Goal: Task Accomplishment & Management: Complete application form

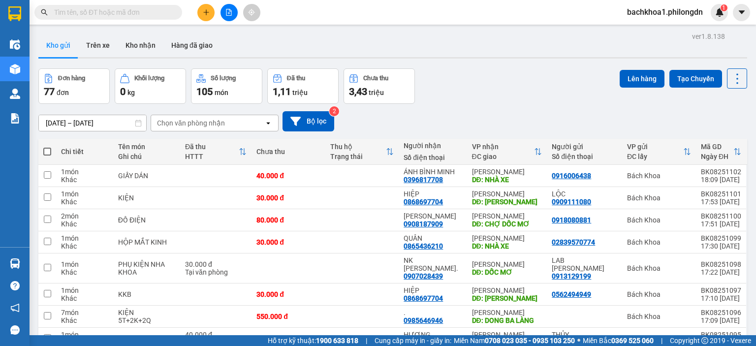
click at [108, 11] on input "text" at bounding box center [112, 12] width 116 height 11
paste input "0855446655"
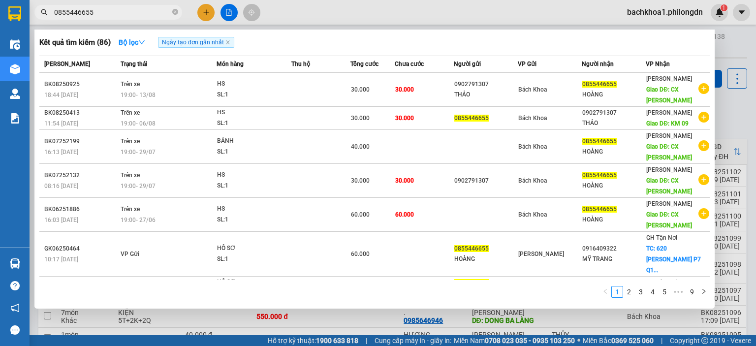
type input "0855446655"
click at [177, 10] on icon "close-circle" at bounding box center [175, 12] width 6 height 6
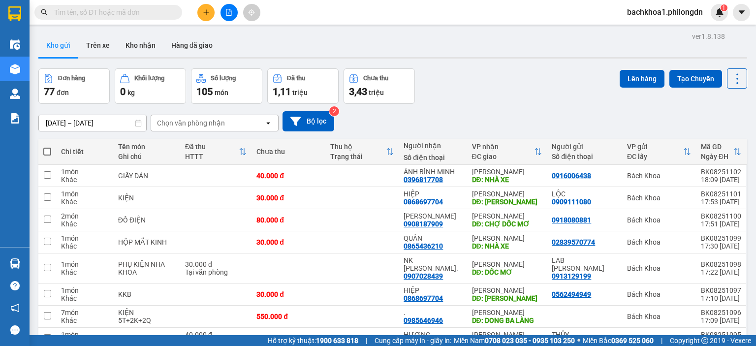
click at [147, 15] on input "text" at bounding box center [112, 12] width 116 height 11
paste input "0365969567"
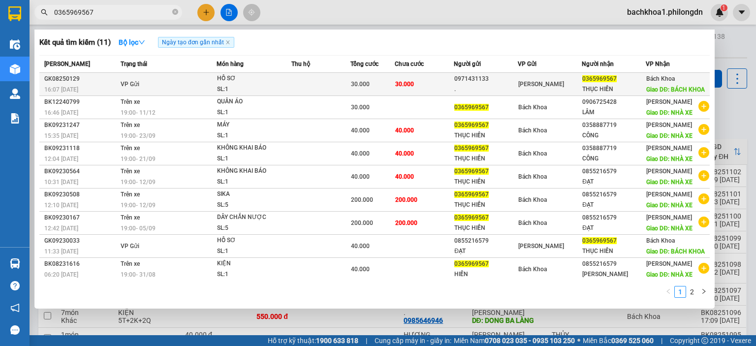
type input "0365969567"
click at [476, 76] on div "0971431133" at bounding box center [485, 79] width 63 height 10
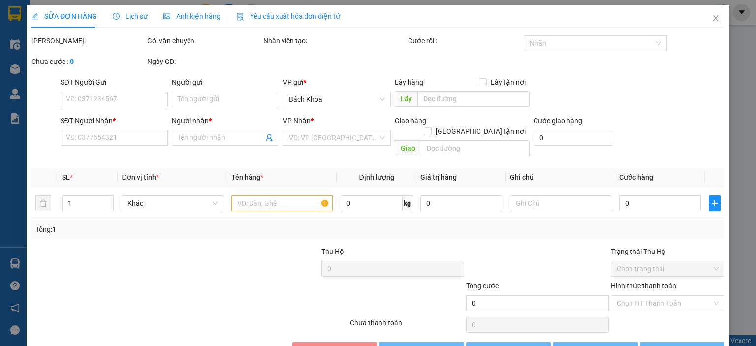
type input "0971431133"
type input "."
type input "0365969567"
type input "THỤC HIỀN"
type input "BÁCH KHOA"
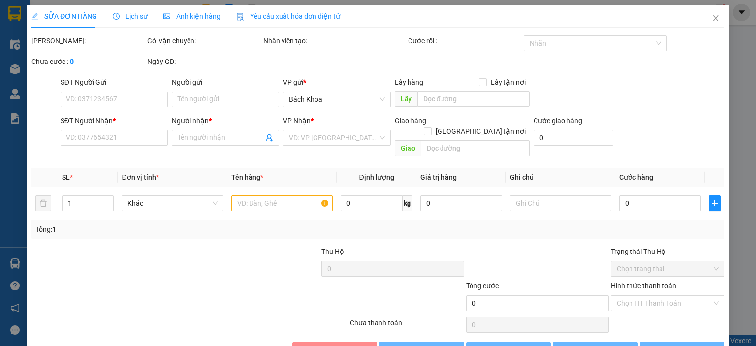
type input "30.000"
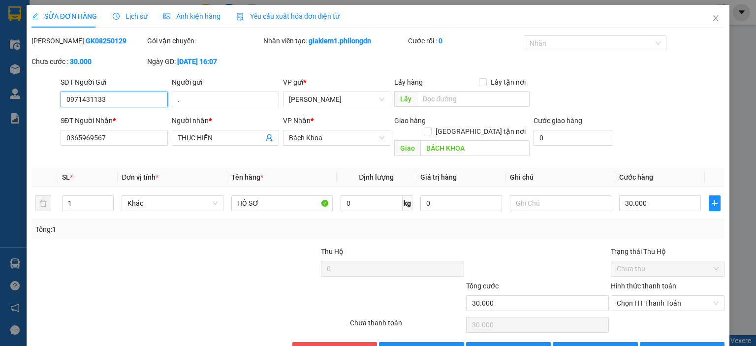
click at [100, 100] on input "0971431133" at bounding box center [114, 100] width 107 height 16
click at [702, 21] on span "Close" at bounding box center [716, 19] width 28 height 28
